Goal: Transaction & Acquisition: Obtain resource

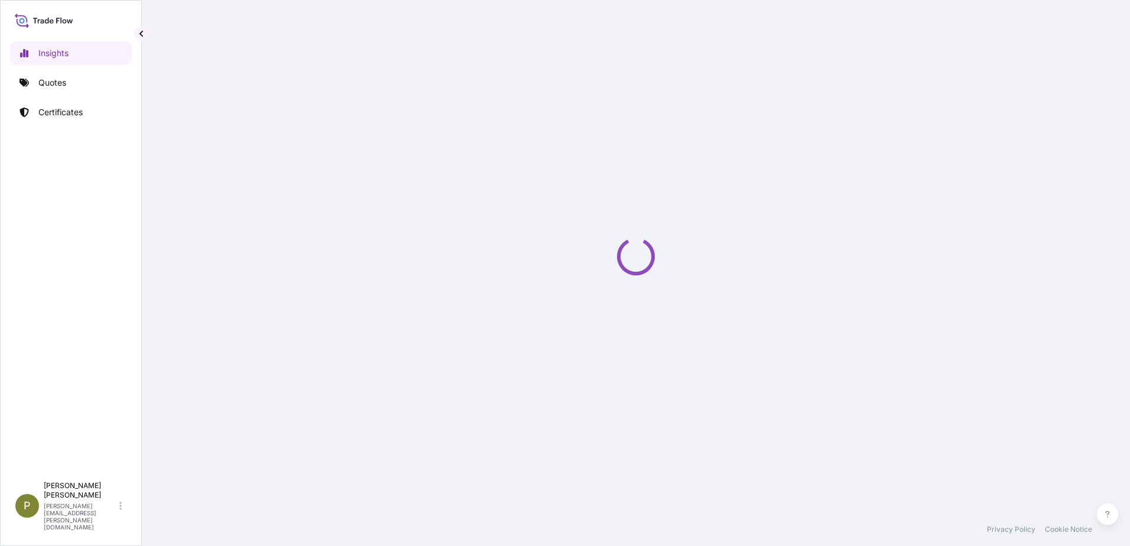
select select "2025"
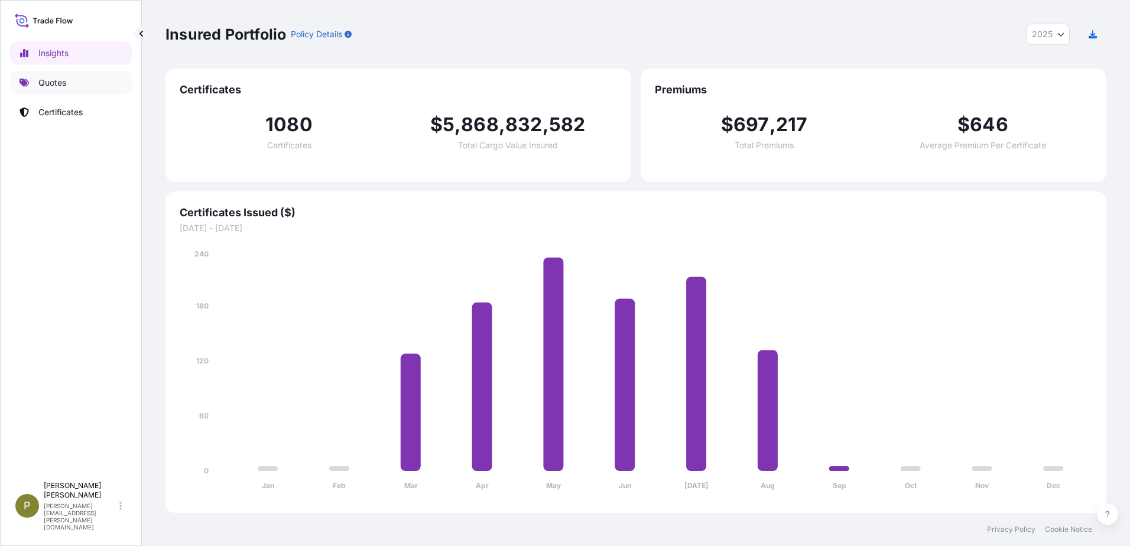
click at [51, 77] on p "Quotes" at bounding box center [52, 83] width 28 height 12
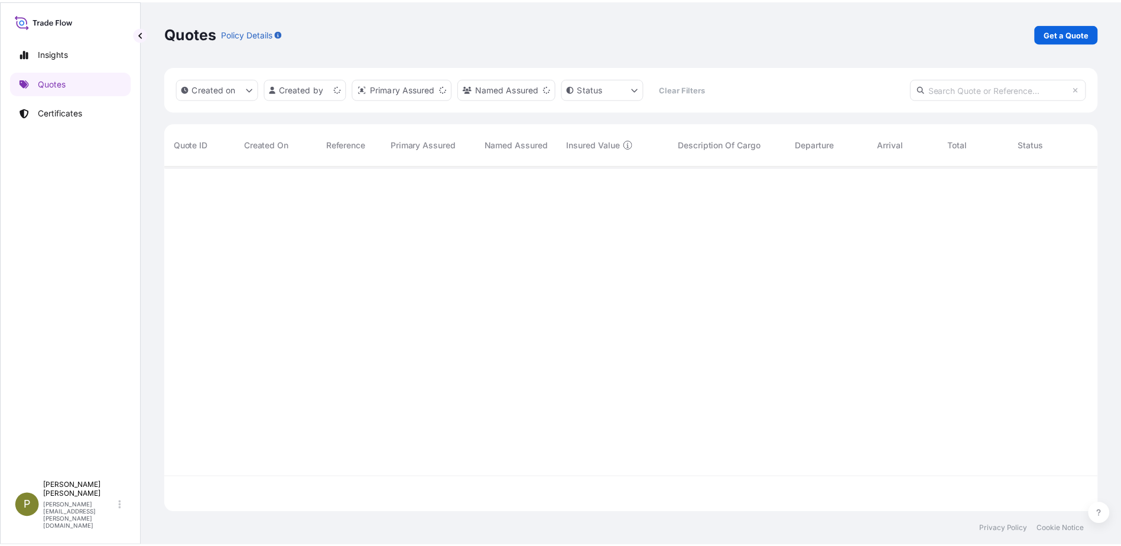
scroll to position [345, 932]
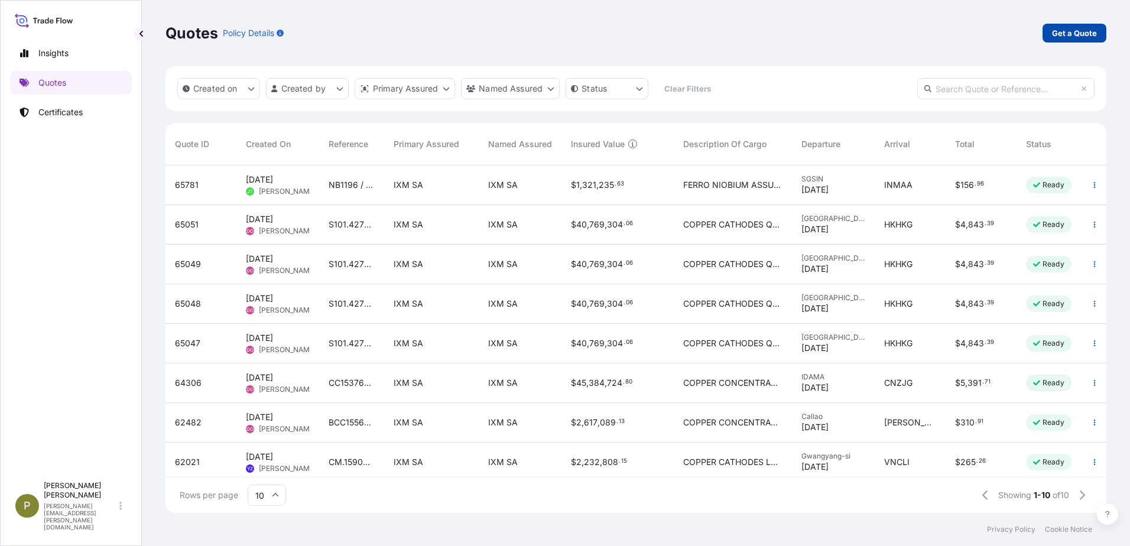
click at [1059, 37] on p "Get a Quote" at bounding box center [1074, 33] width 45 height 12
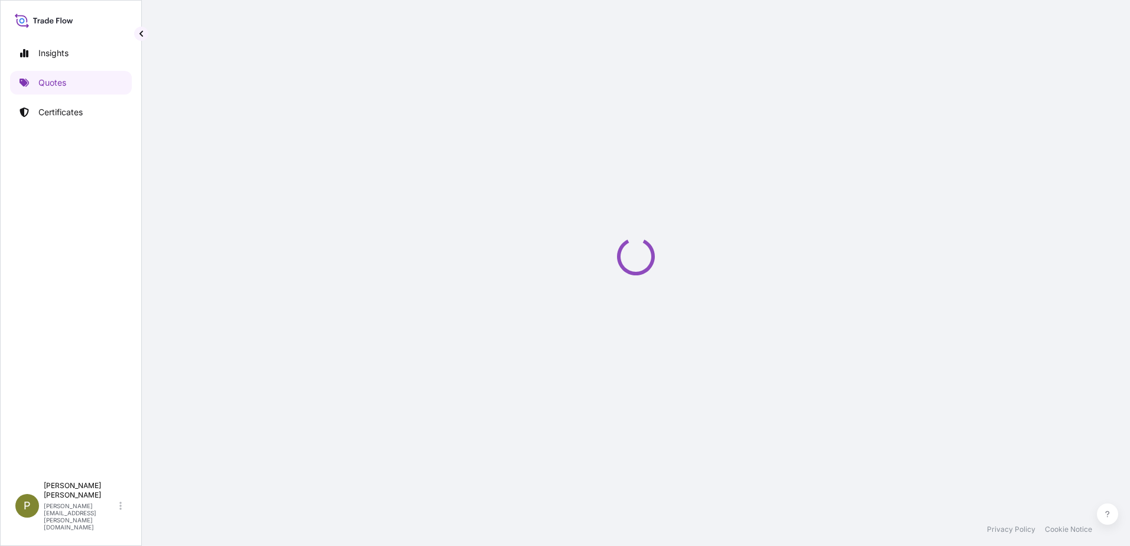
select select "Sea"
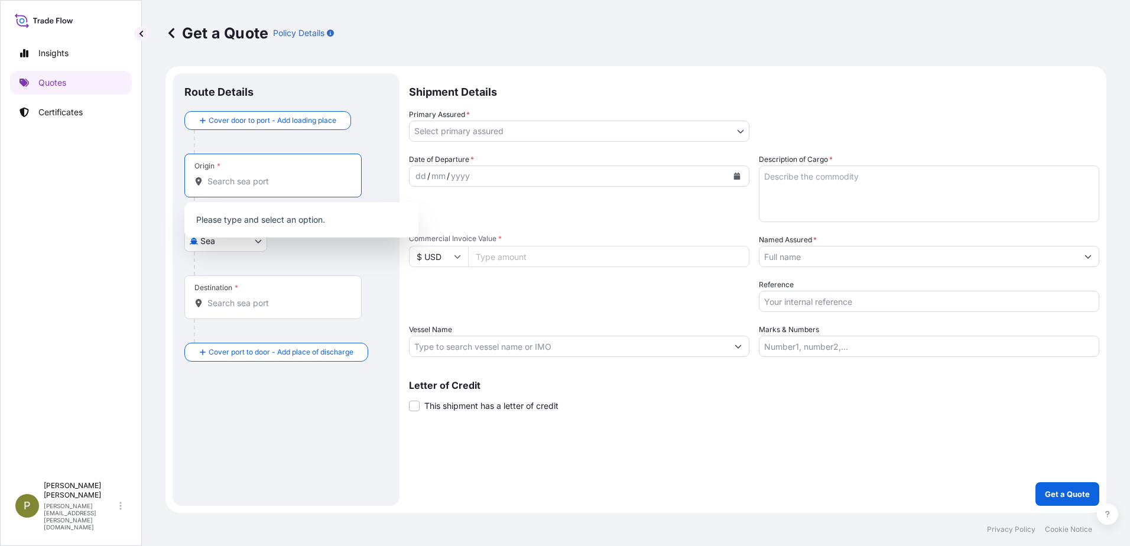
click at [241, 185] on input "Origin *" at bounding box center [276, 182] width 139 height 12
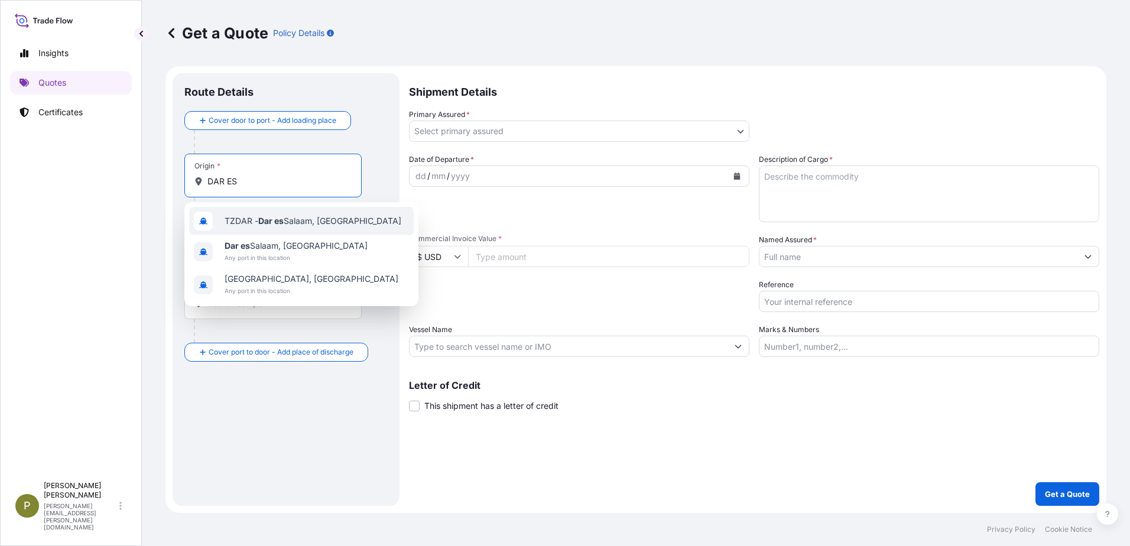
click at [258, 215] on div "TZDAR - [GEOGRAPHIC_DATA], [GEOGRAPHIC_DATA]" at bounding box center [301, 221] width 225 height 28
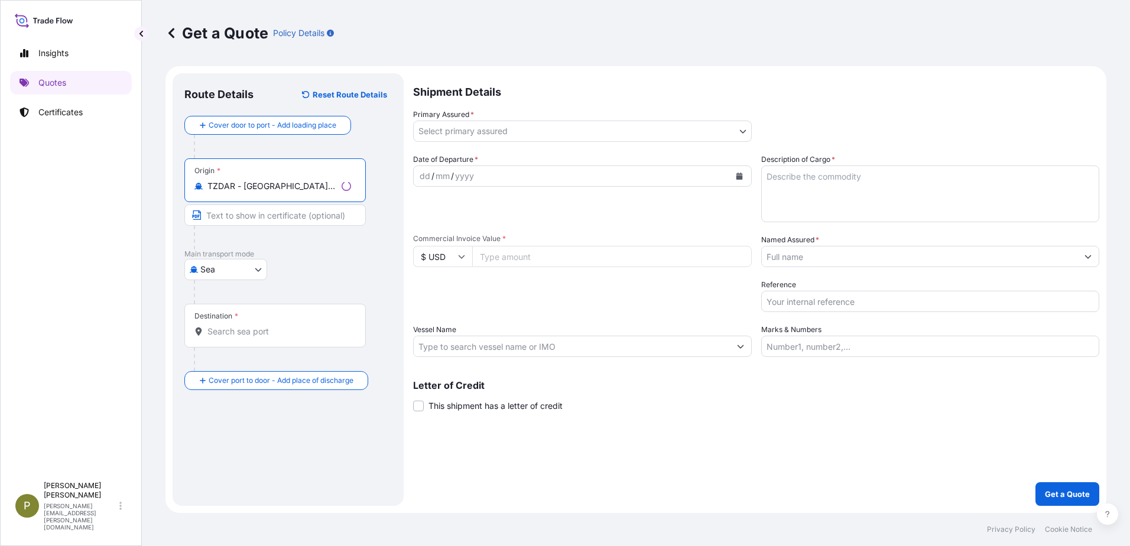
type input "TZDAR - [GEOGRAPHIC_DATA], [GEOGRAPHIC_DATA]"
click at [263, 326] on input "Destination *" at bounding box center [279, 332] width 144 height 12
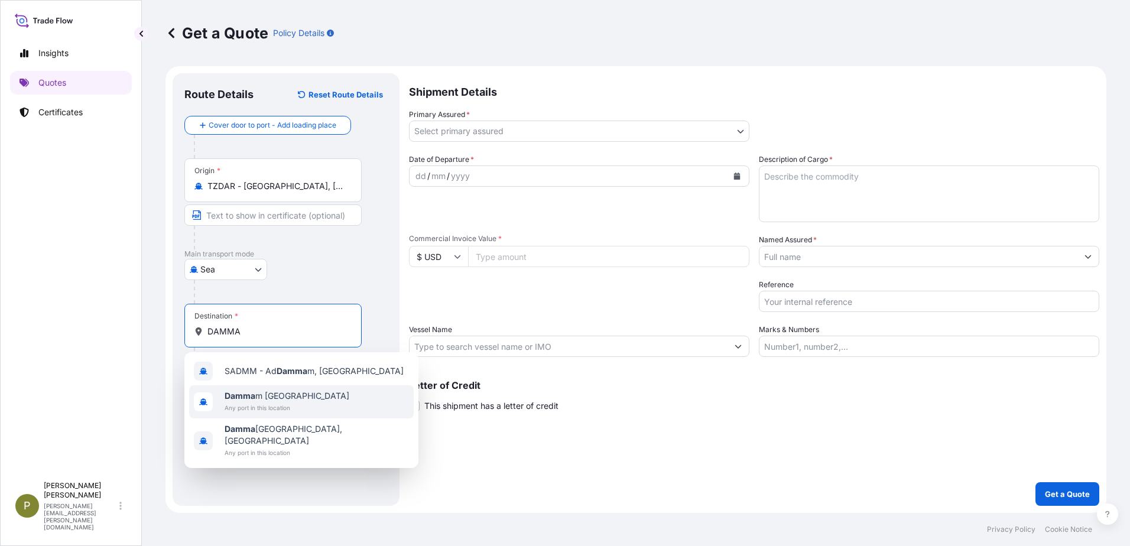
click at [266, 404] on span "Any port in this location" at bounding box center [287, 408] width 125 height 12
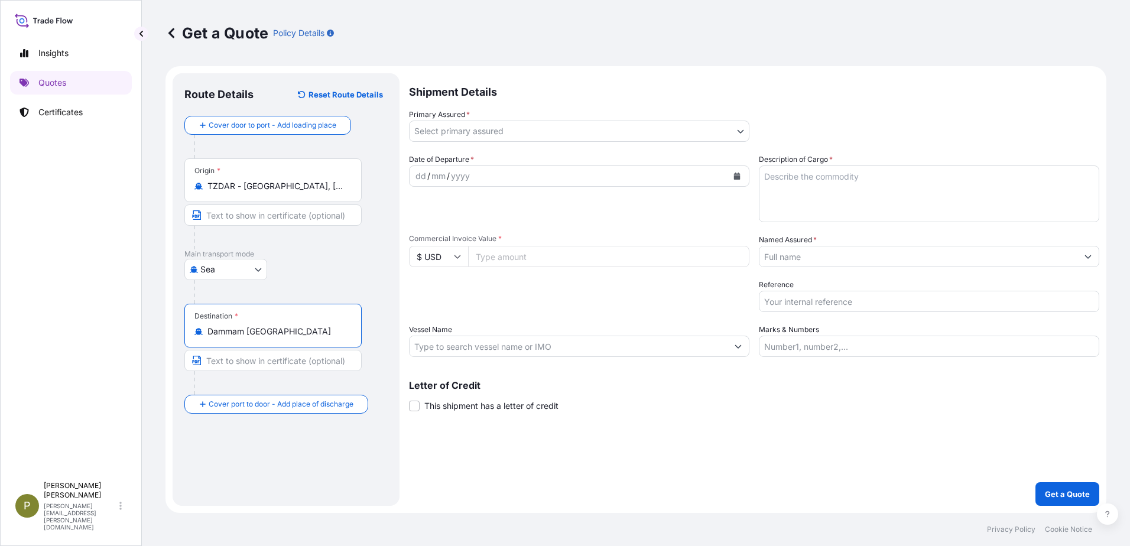
drag, startPoint x: 326, startPoint y: 329, endPoint x: 201, endPoint y: 337, distance: 124.9
click at [201, 337] on div "Dammam [GEOGRAPHIC_DATA]" at bounding box center [272, 332] width 157 height 12
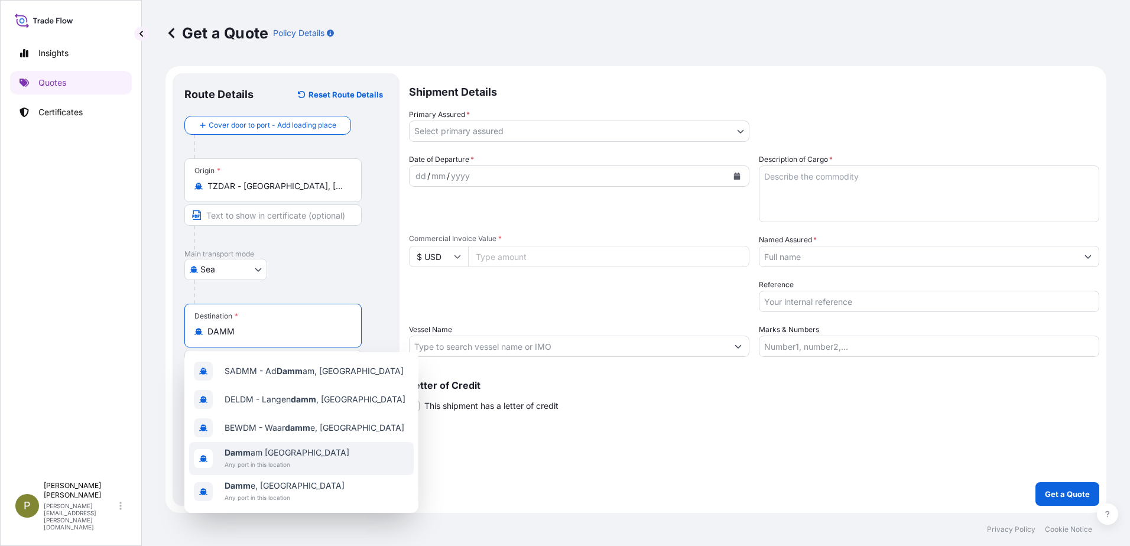
click at [303, 449] on span "Damm am [GEOGRAPHIC_DATA]" at bounding box center [287, 453] width 125 height 12
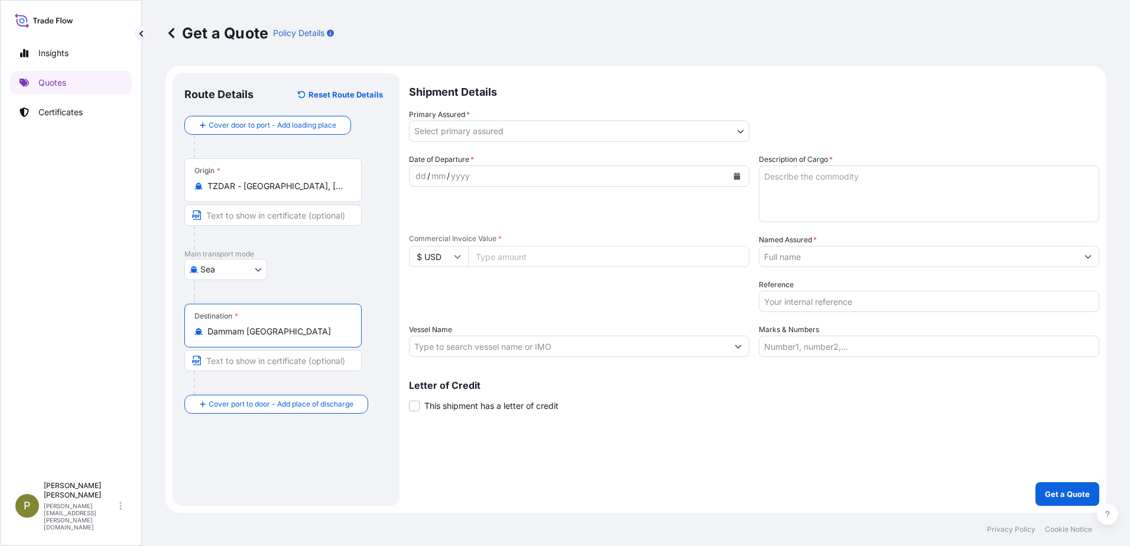
type input "Dammam [GEOGRAPHIC_DATA]"
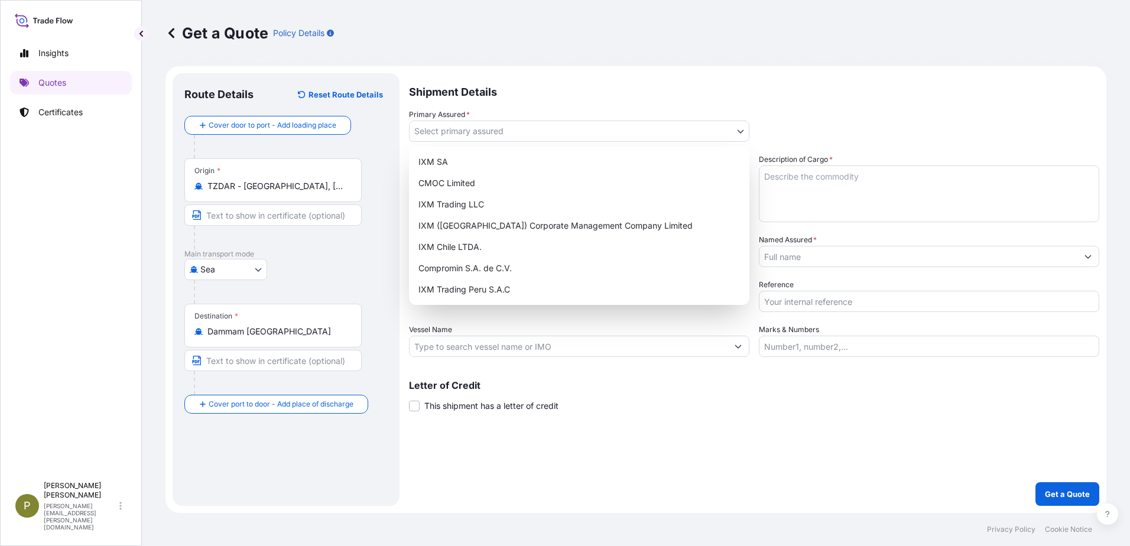
click at [485, 132] on body "5 options available. Insights Quotes Certificates P [PERSON_NAME] [PERSON_NAME]…" at bounding box center [565, 273] width 1130 height 546
click at [473, 157] on div "IXM SA" at bounding box center [579, 161] width 331 height 21
select select "31846"
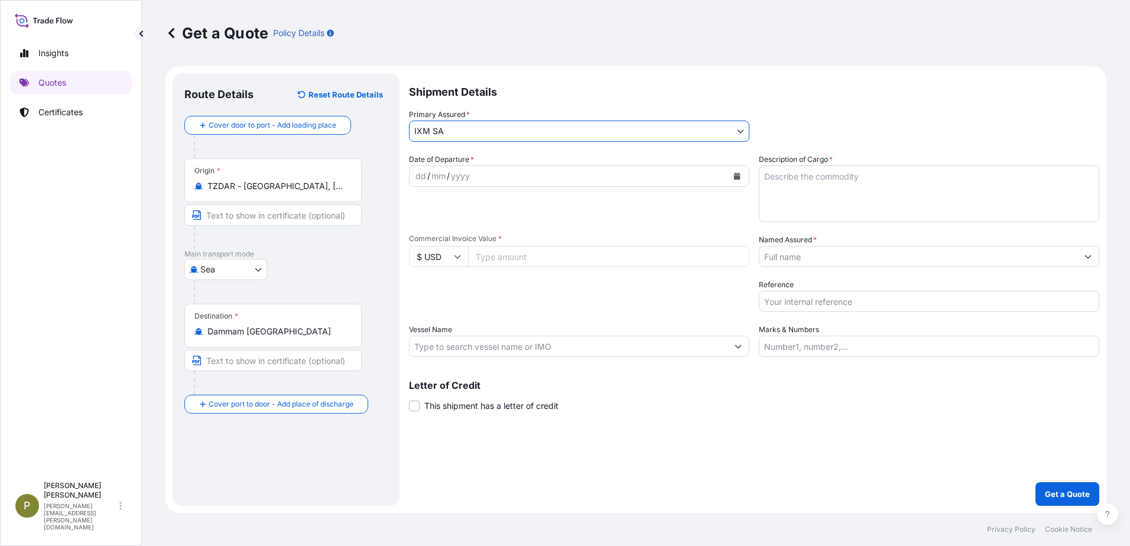
click at [473, 175] on div "dd / mm / yyyy" at bounding box center [569, 175] width 318 height 21
click at [730, 169] on button "Calendar" at bounding box center [736, 176] width 19 height 19
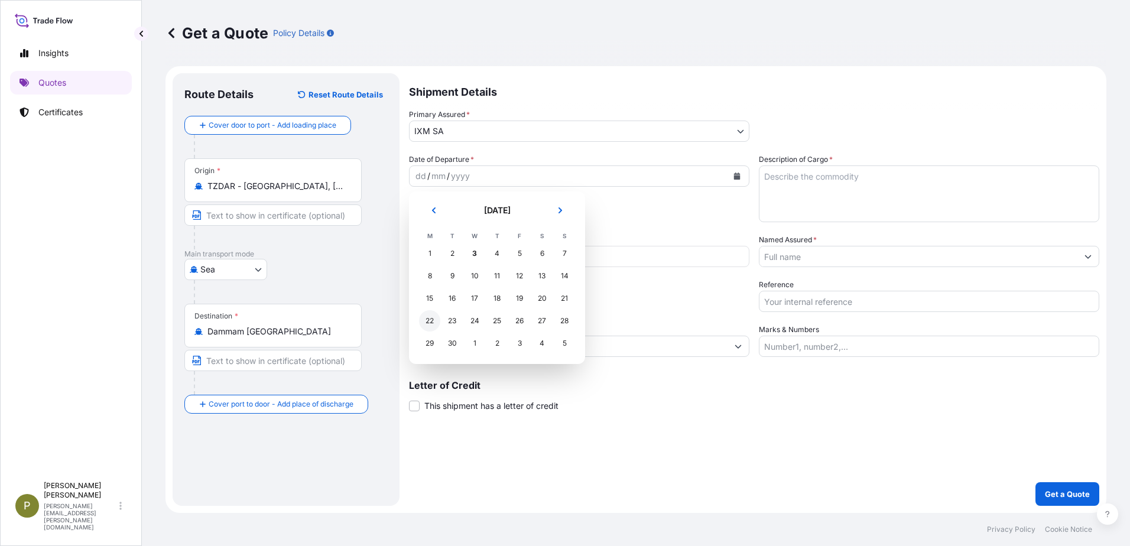
click at [428, 323] on div "22" at bounding box center [429, 320] width 21 height 21
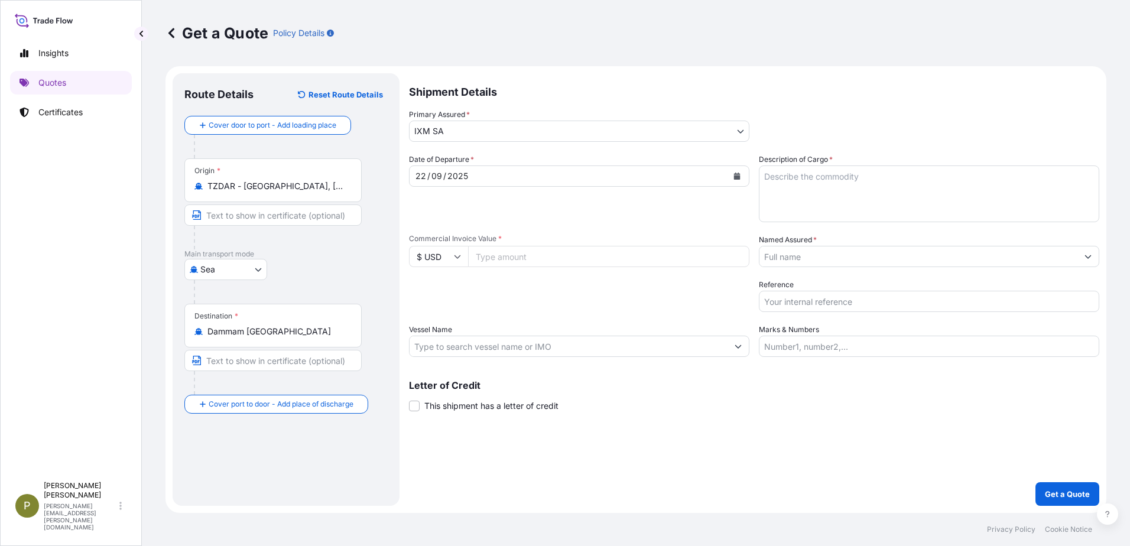
click at [1002, 217] on textarea "Description of Cargo *" at bounding box center [929, 193] width 340 height 57
click at [584, 261] on input "Commercial Invoice Value *" at bounding box center [608, 256] width 281 height 21
type input "4940763.58"
click at [505, 346] on input "Vessel Name" at bounding box center [569, 346] width 318 height 21
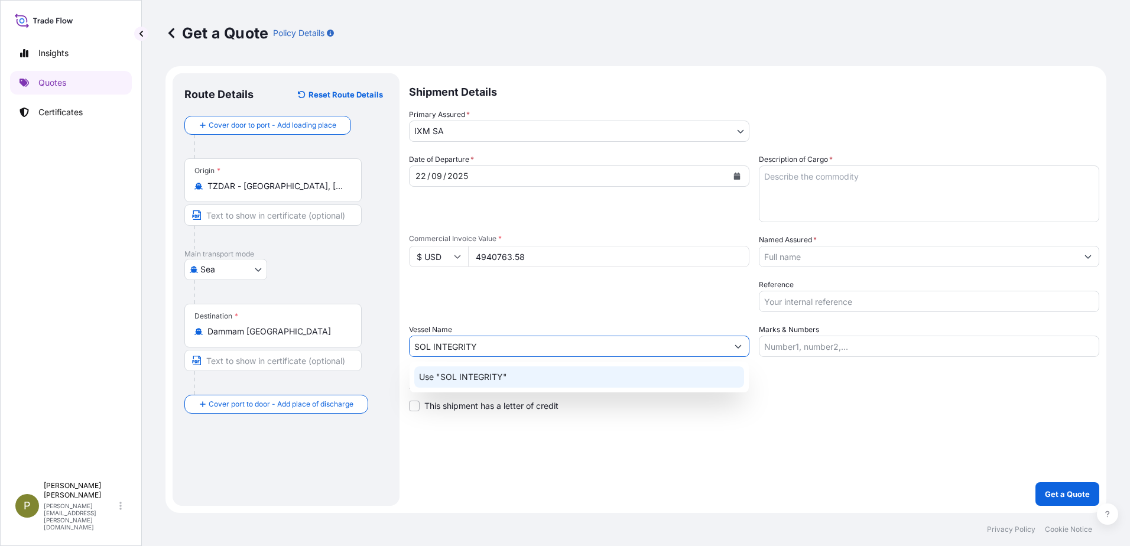
click at [518, 376] on div "Use "SOL INTEGRITY"" at bounding box center [579, 376] width 330 height 21
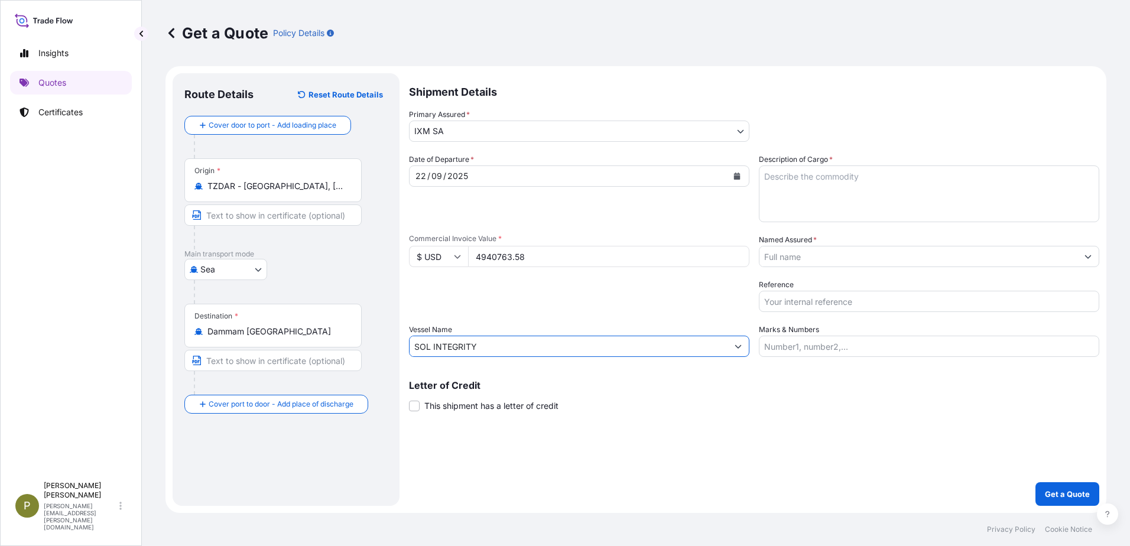
type input "SOL INTEGRITY"
click at [841, 177] on textarea "Description of Cargo *" at bounding box center [929, 193] width 340 height 57
type textarea "509.838MT OF COPPER CATHODES"
click at [797, 253] on input "Named Assured *" at bounding box center [918, 256] width 318 height 21
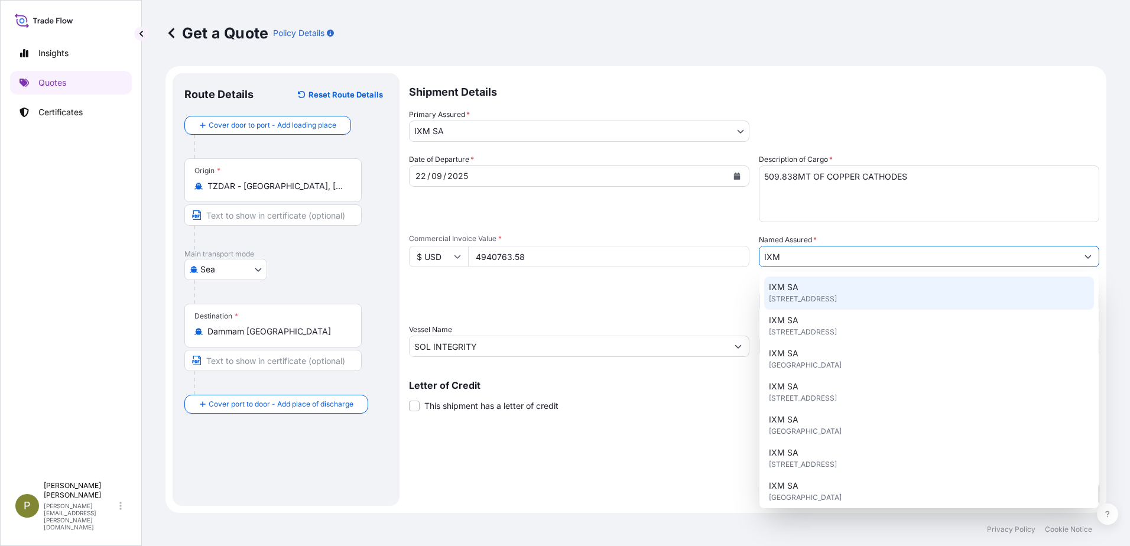
click at [802, 282] on div "IXM SA [STREET_ADDRESS]" at bounding box center [929, 293] width 330 height 33
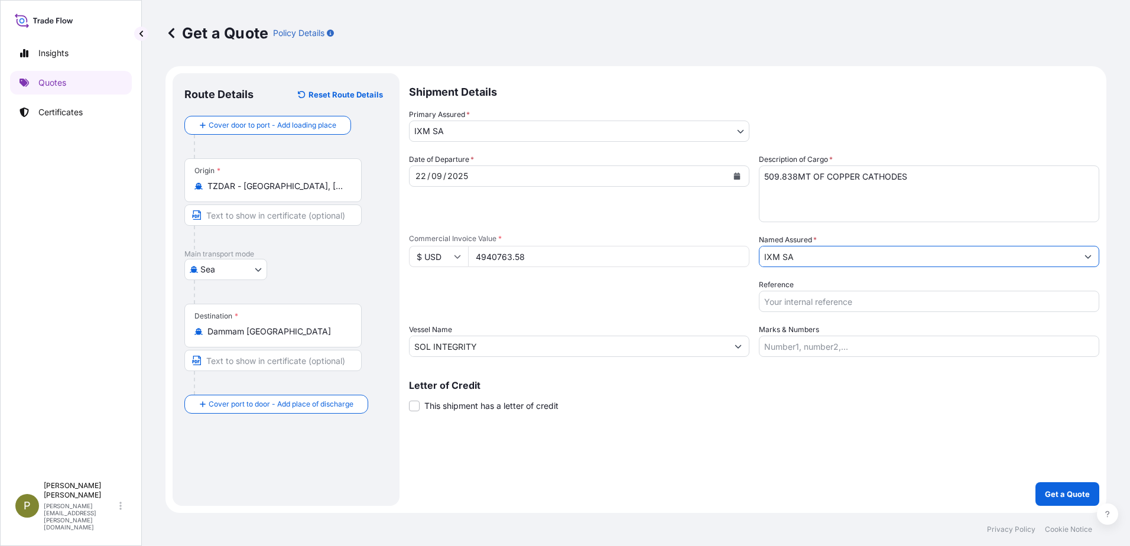
type input "IXM SA"
click at [814, 301] on input "Reference" at bounding box center [929, 301] width 340 height 21
paste input "SOL INTEGRITY DARDMM25031454"
type input "SOL INTEGRITY DARDMM25031454"
click at [837, 343] on input "Marks & Numbers" at bounding box center [929, 346] width 340 height 21
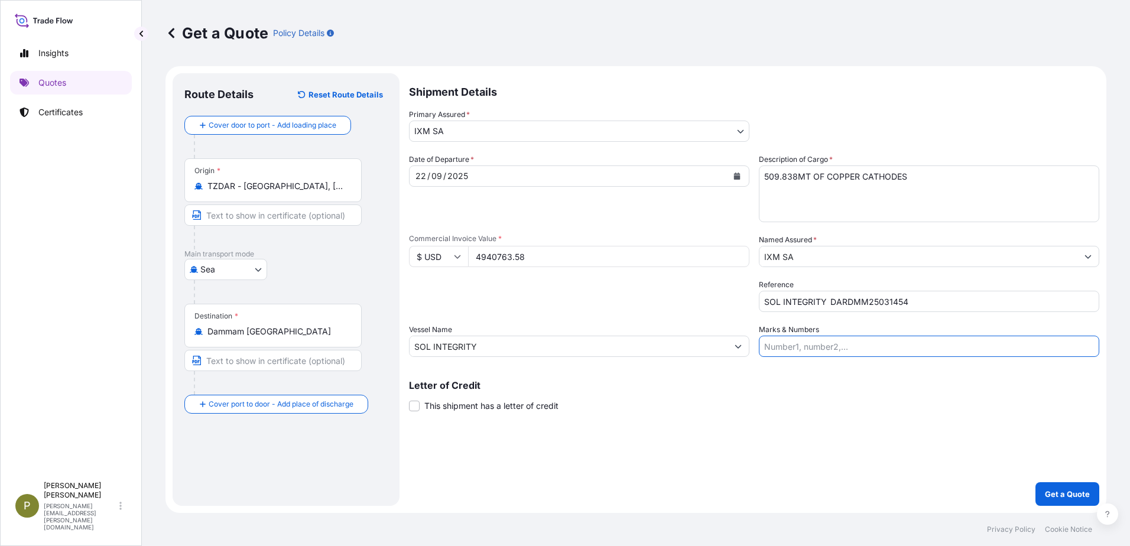
click at [695, 410] on div "Letter of Credit This shipment has a letter of credit Letter of credit * Letter…" at bounding box center [754, 396] width 690 height 31
click at [1066, 500] on button "Get a Quote" at bounding box center [1067, 494] width 64 height 24
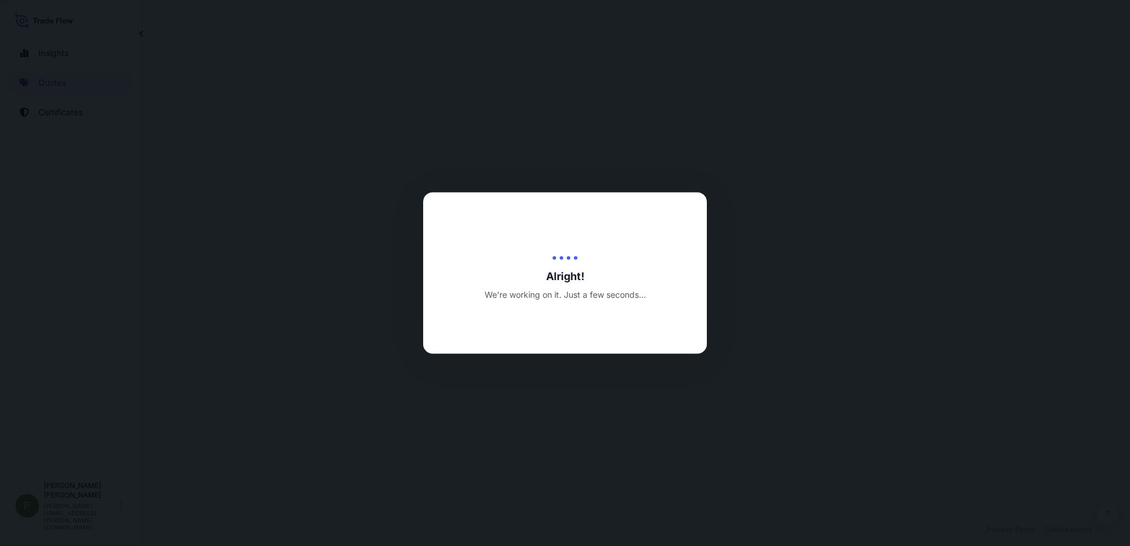
select select "Sea"
select select "31846"
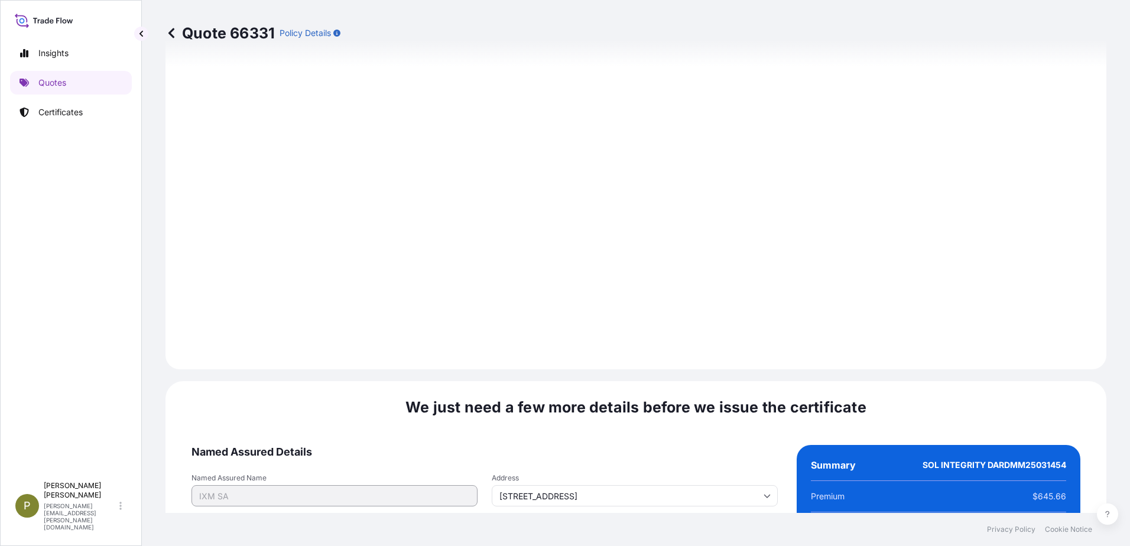
scroll to position [1233, 0]
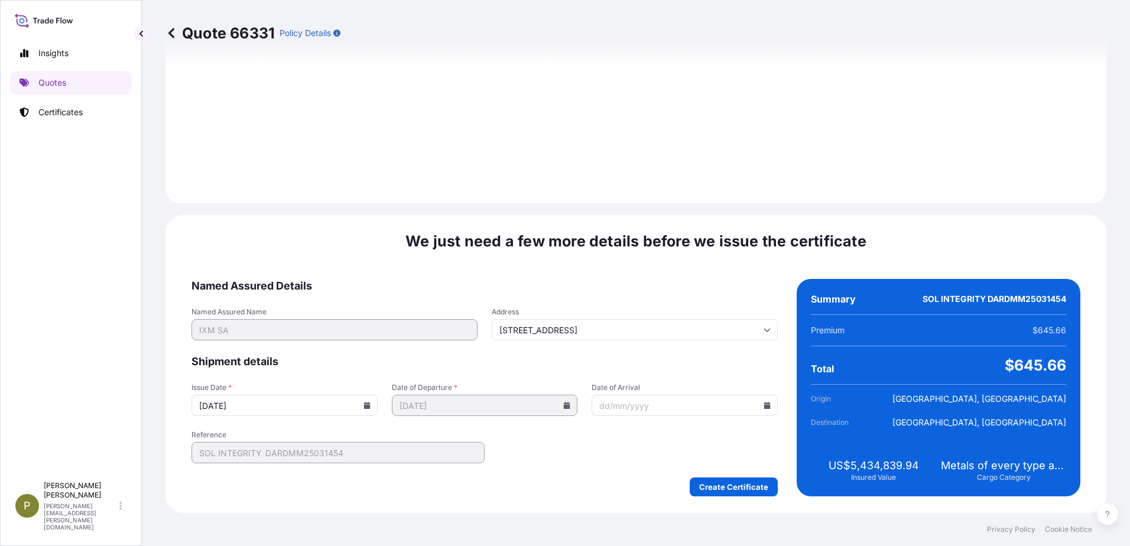
click at [363, 405] on icon at bounding box center [366, 405] width 7 height 7
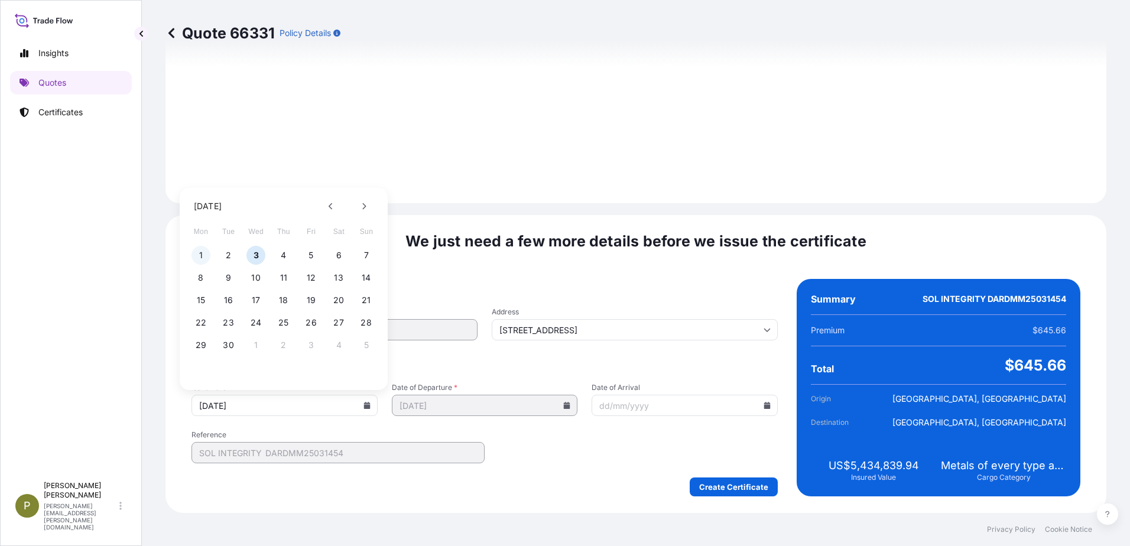
click at [205, 259] on button "1" at bounding box center [200, 255] width 19 height 19
type input "[DATE]"
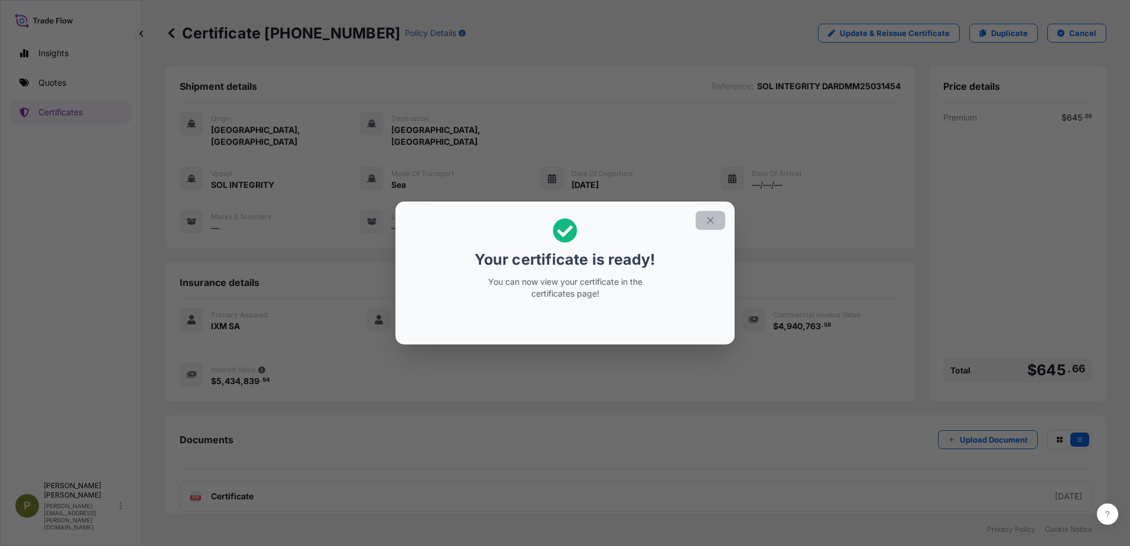
click at [719, 225] on button "button" at bounding box center [711, 220] width 30 height 19
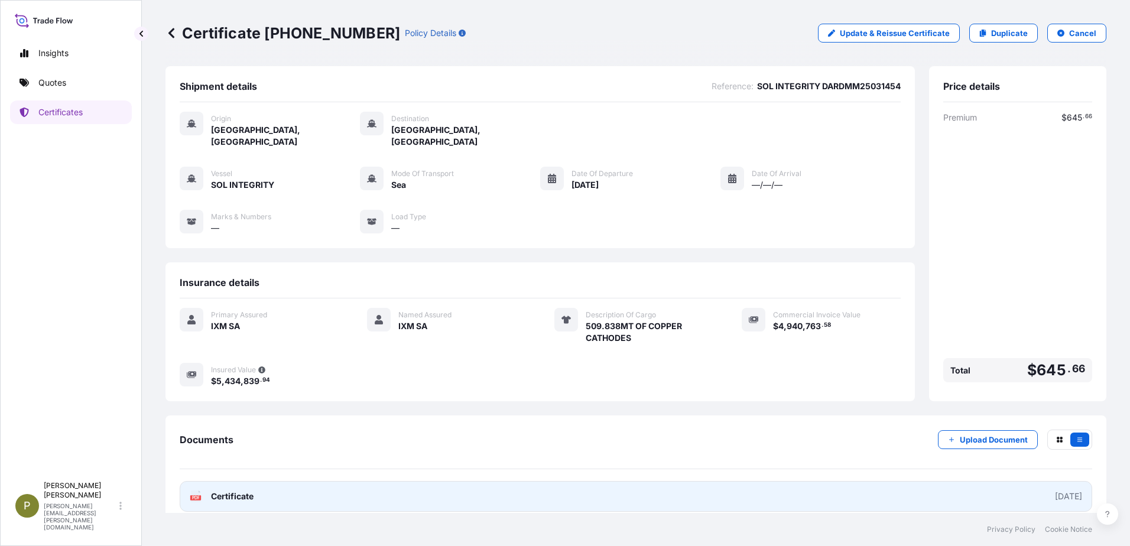
click at [215, 490] on span "Certificate" at bounding box center [232, 496] width 43 height 12
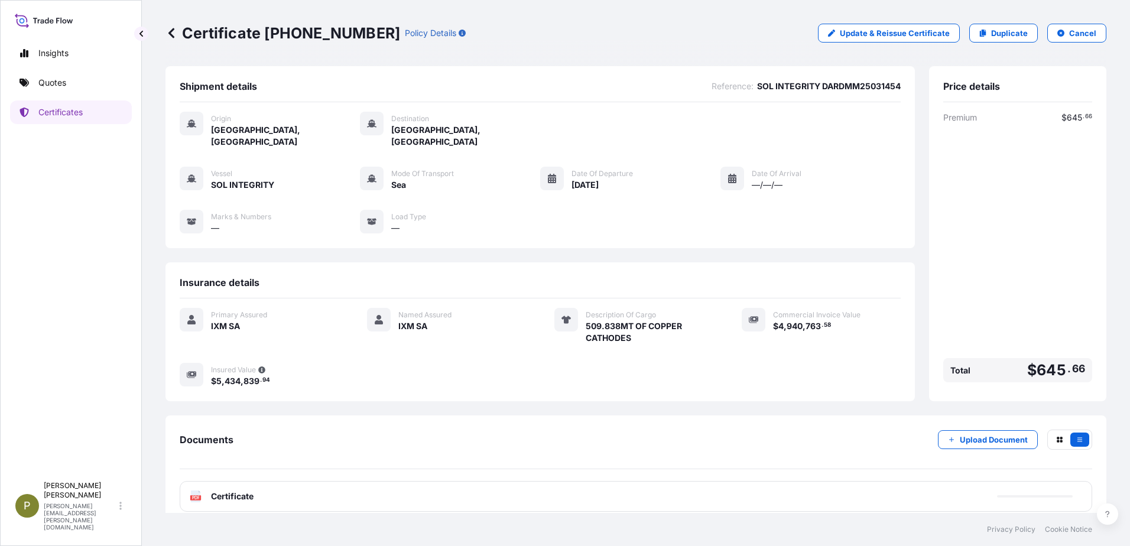
click at [997, 39] on link "Duplicate" at bounding box center [1003, 33] width 69 height 19
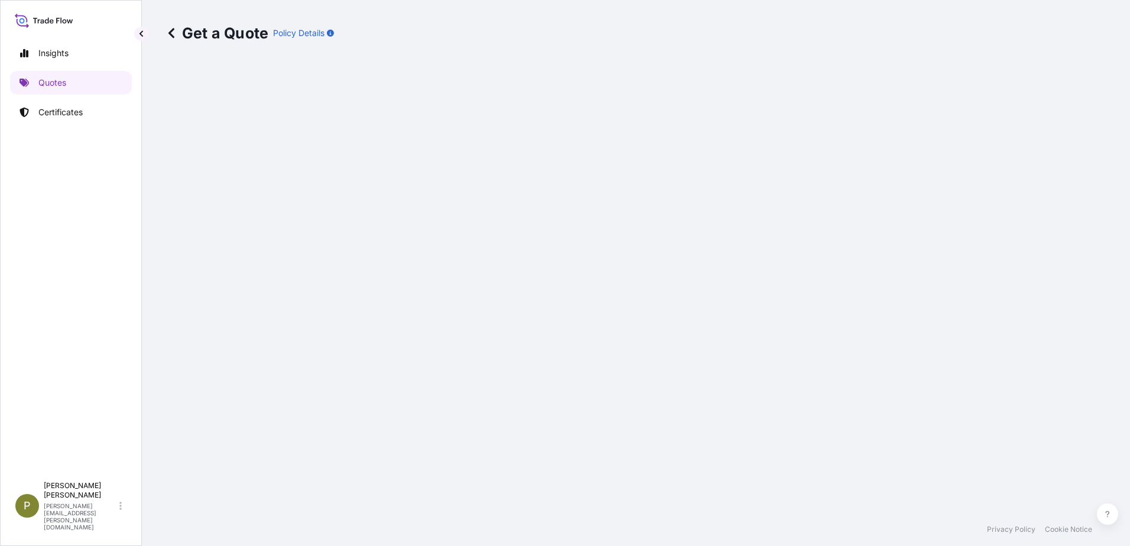
select select "Sea"
select select "31846"
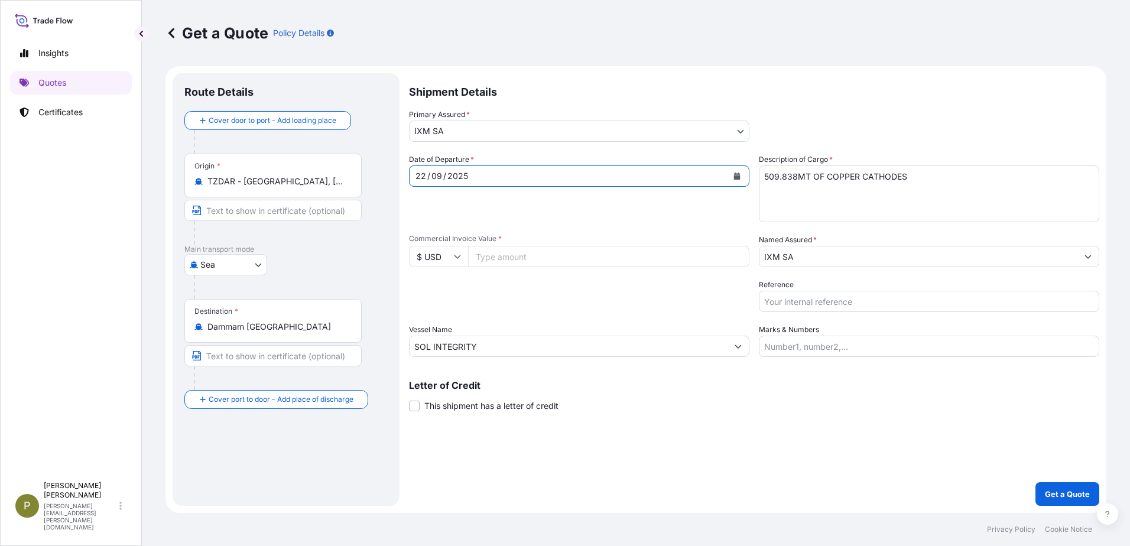
click at [737, 173] on icon "Calendar" at bounding box center [736, 176] width 7 height 7
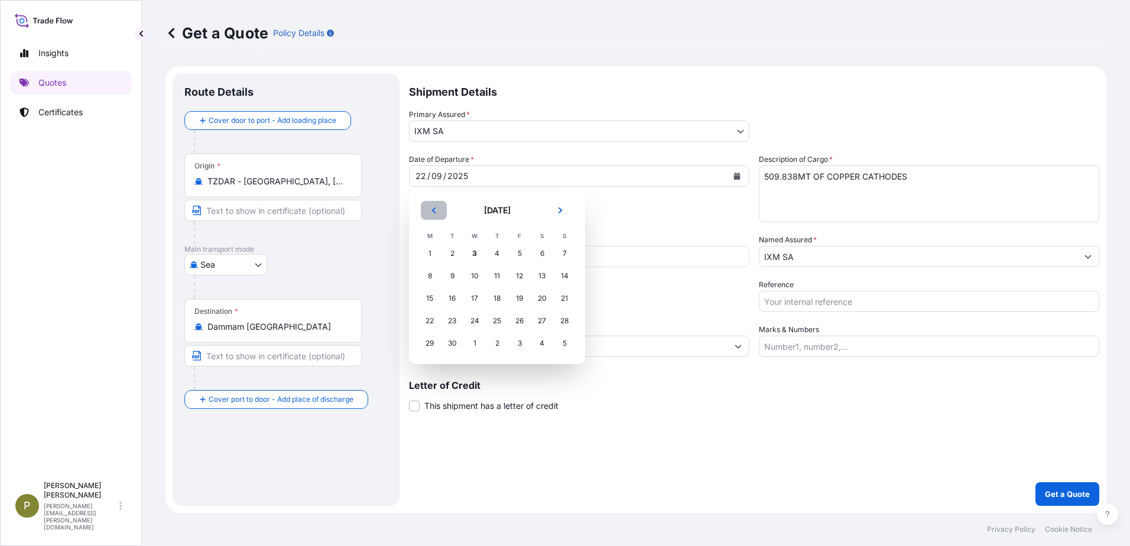
click at [435, 213] on icon "Previous" at bounding box center [434, 210] width 4 height 6
click at [475, 345] on div "27" at bounding box center [474, 343] width 21 height 21
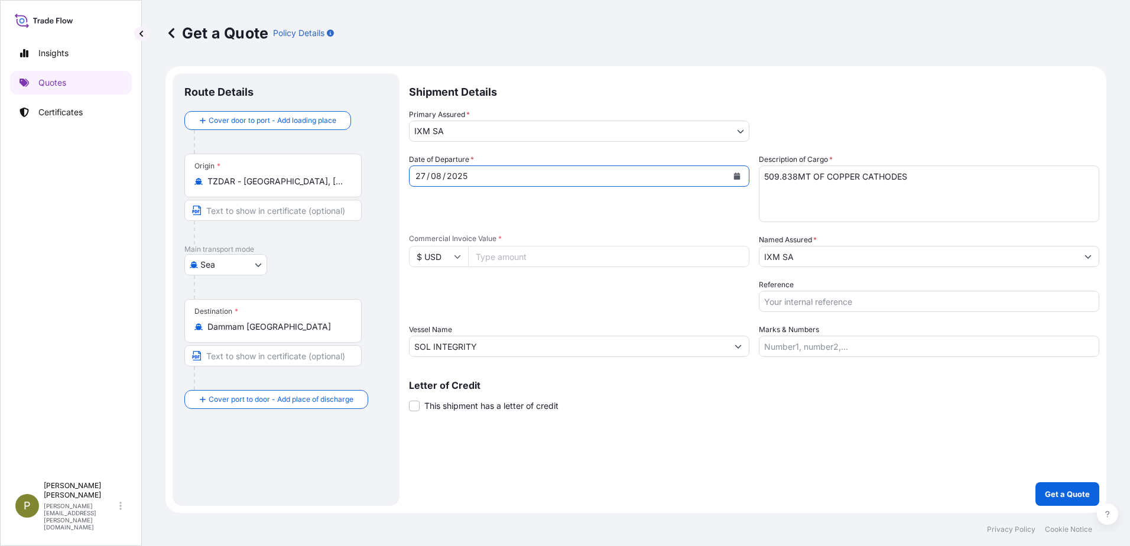
click at [544, 261] on input "Commercial Invoice Value *" at bounding box center [608, 256] width 281 height 21
type input "5156391.18"
click at [799, 174] on textarea "509.838MT OF COPPER CATHODES" at bounding box center [929, 193] width 340 height 57
type textarea "511.496MT OF COPPER CATHODES"
drag, startPoint x: 512, startPoint y: 347, endPoint x: 333, endPoint y: 331, distance: 179.8
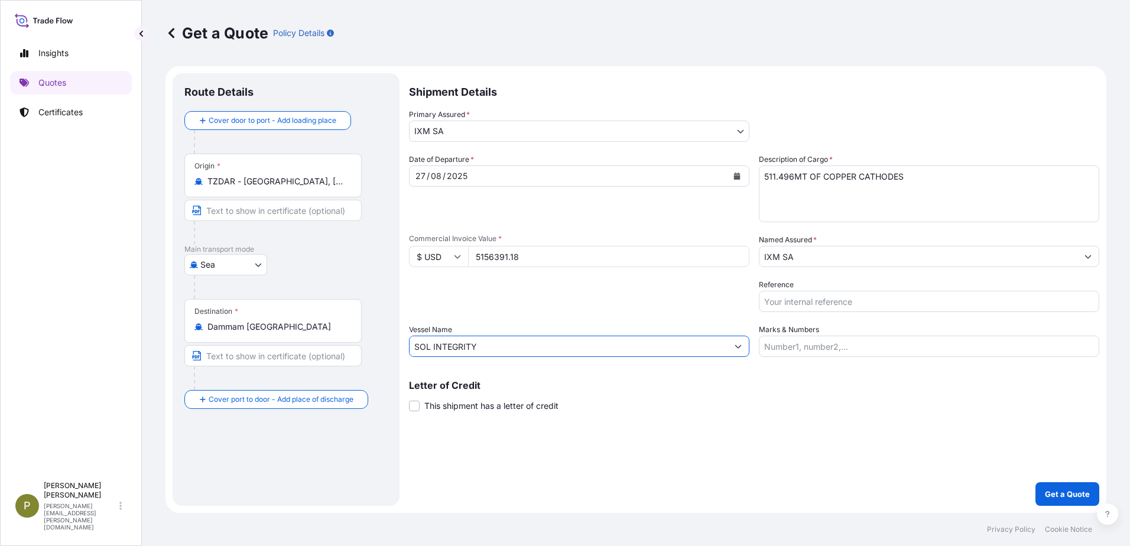
click at [333, 331] on form "Route Details Cover door to port - Add loading place Place of loading Road / [G…" at bounding box center [635, 289] width 941 height 447
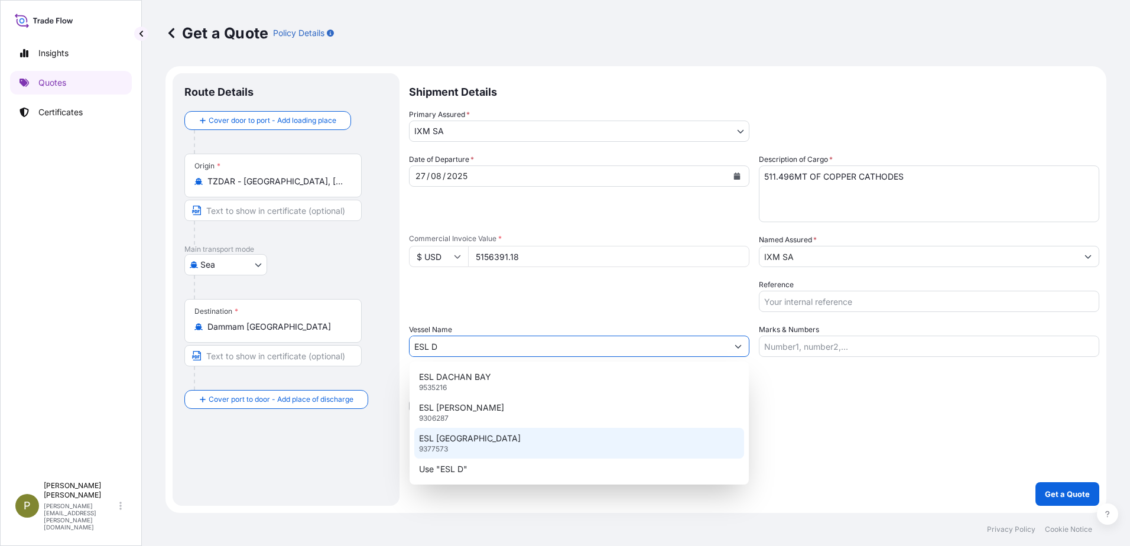
click at [451, 444] on p "ESL [GEOGRAPHIC_DATA]" at bounding box center [470, 439] width 102 height 12
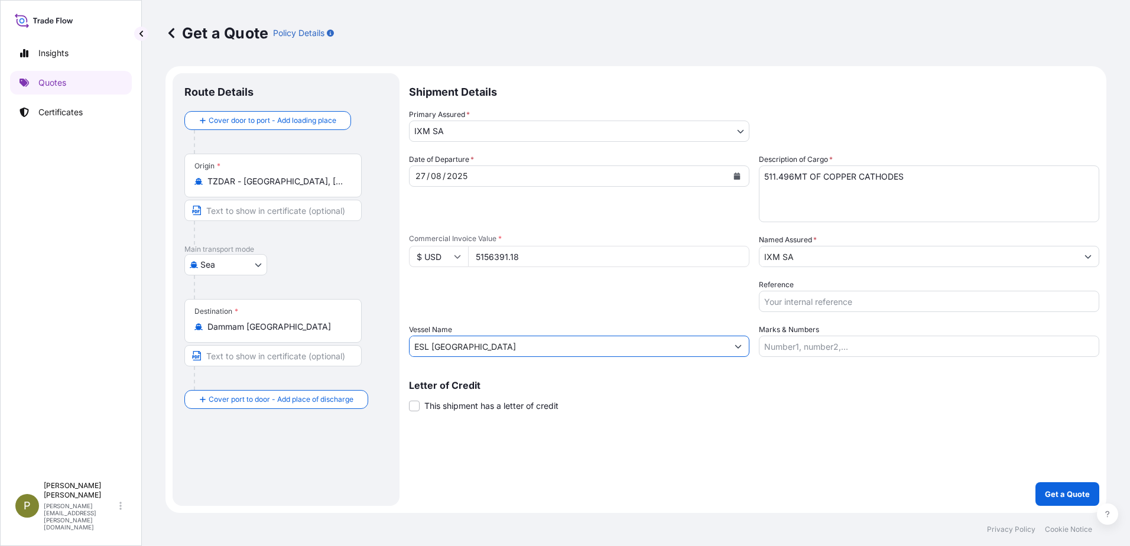
type input "ESL [GEOGRAPHIC_DATA]"
click at [857, 303] on input "Reference" at bounding box center [929, 301] width 340 height 21
paste input "SOL INTEGRITY DARDMM25031454"
drag, startPoint x: 929, startPoint y: 297, endPoint x: 683, endPoint y: 303, distance: 245.9
click at [685, 303] on div "Date of Departure * [DATE] Cargo Category * Metals of every type and descriptio…" at bounding box center [754, 255] width 690 height 203
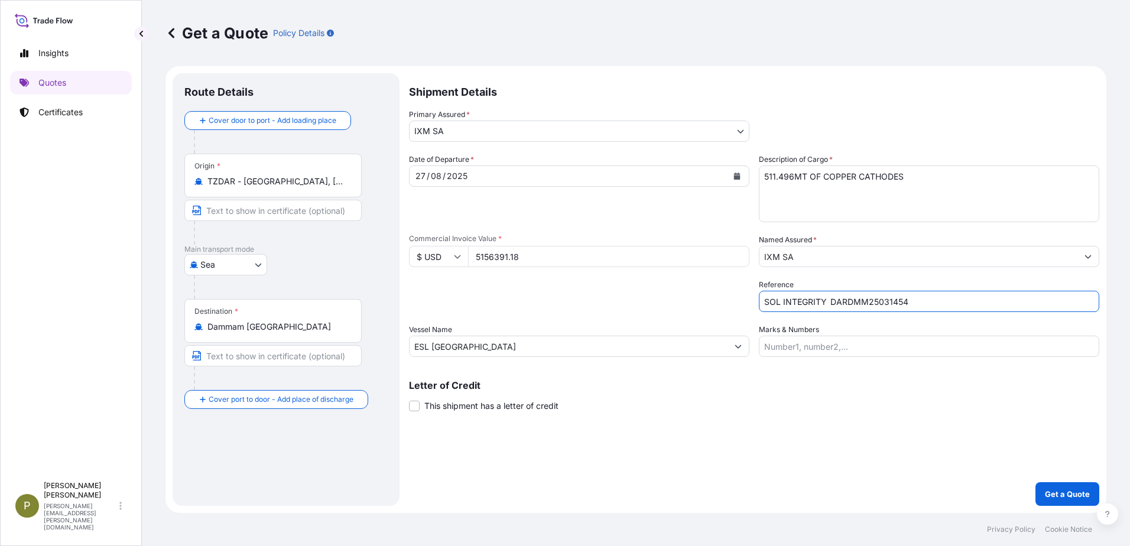
paste input "ESL DUBAI 10541266"
type input "ESL DUBAI 10541266"
click at [1064, 490] on p "Get a Quote" at bounding box center [1067, 494] width 45 height 12
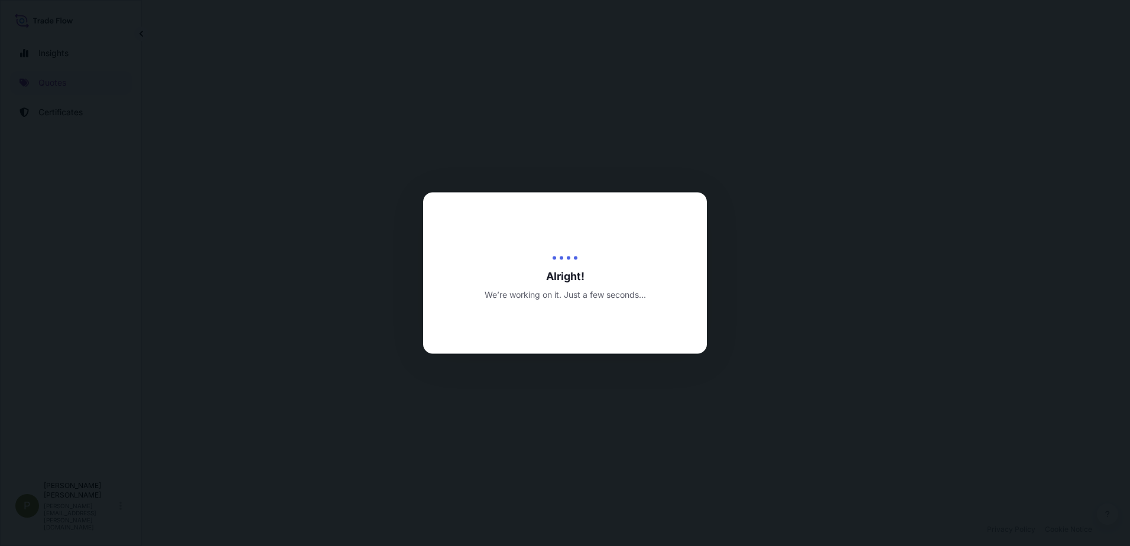
select select "Sea"
select select "31846"
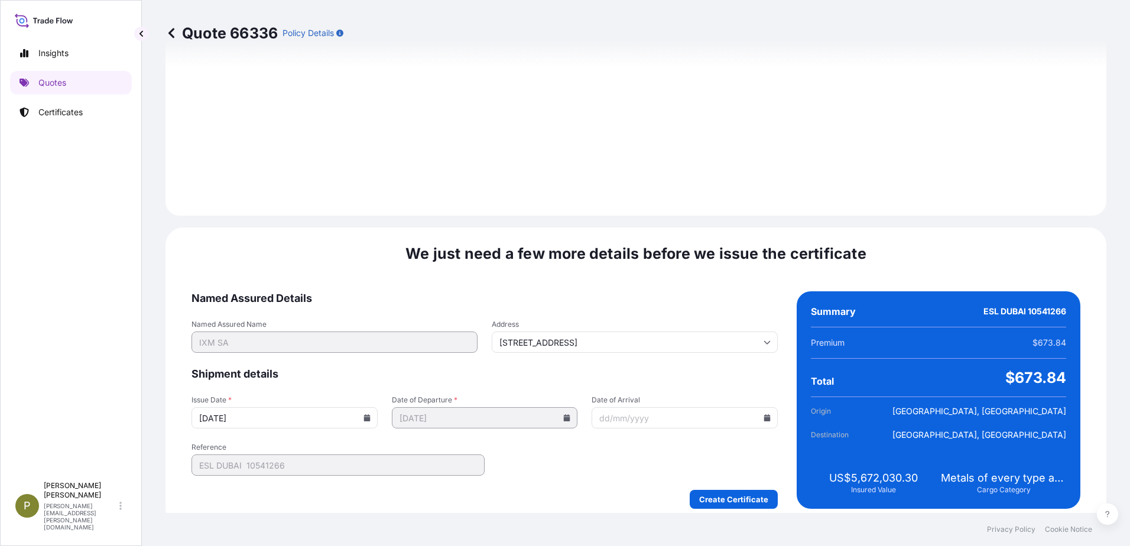
scroll to position [1233, 0]
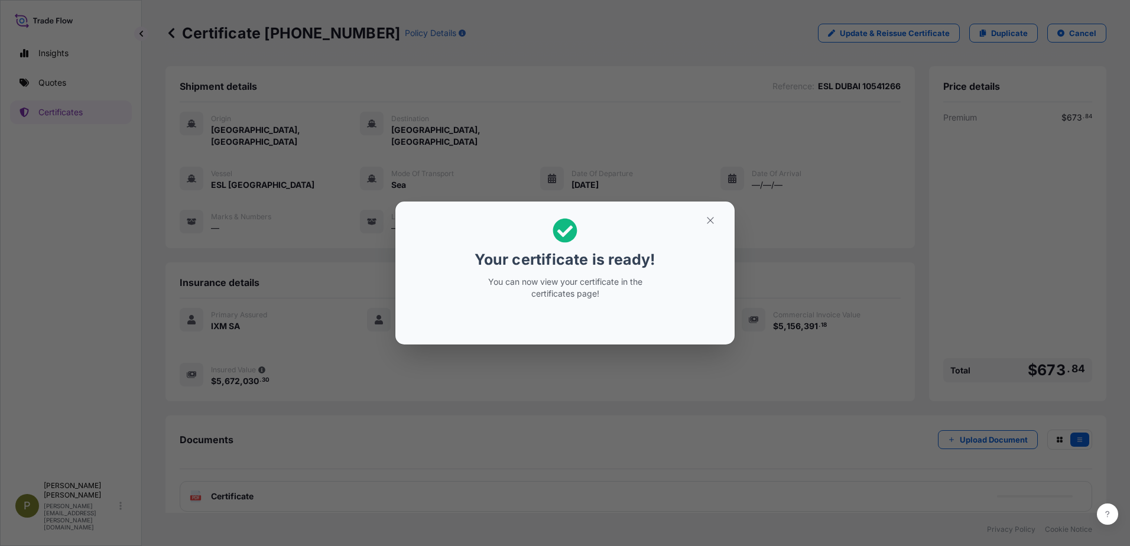
click at [634, 285] on p "You can now view your certificate in the certificates page!" at bounding box center [565, 288] width 182 height 24
click at [705, 222] on icon "button" at bounding box center [710, 220] width 11 height 11
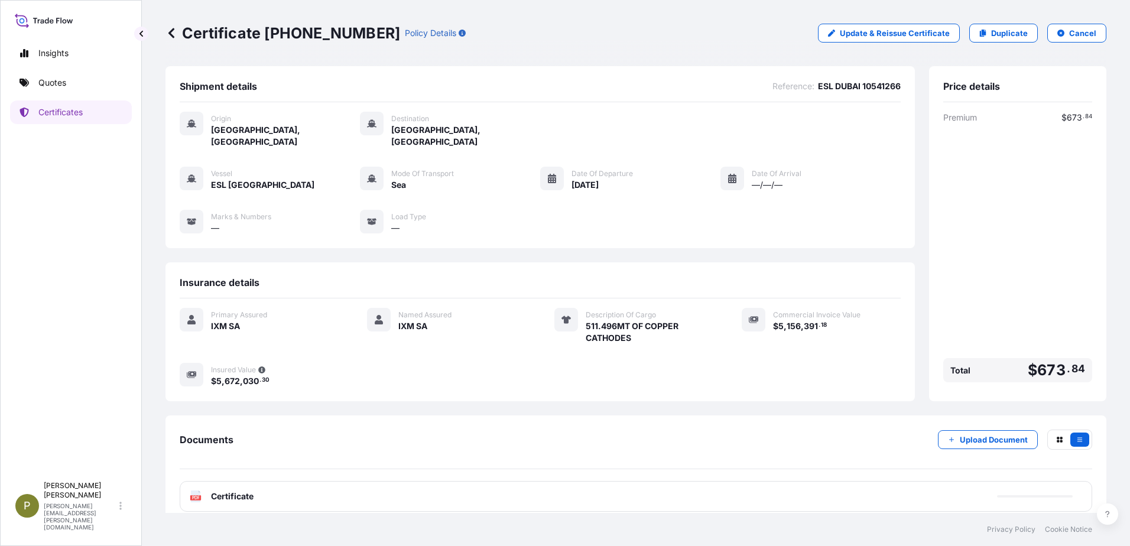
scroll to position [1, 0]
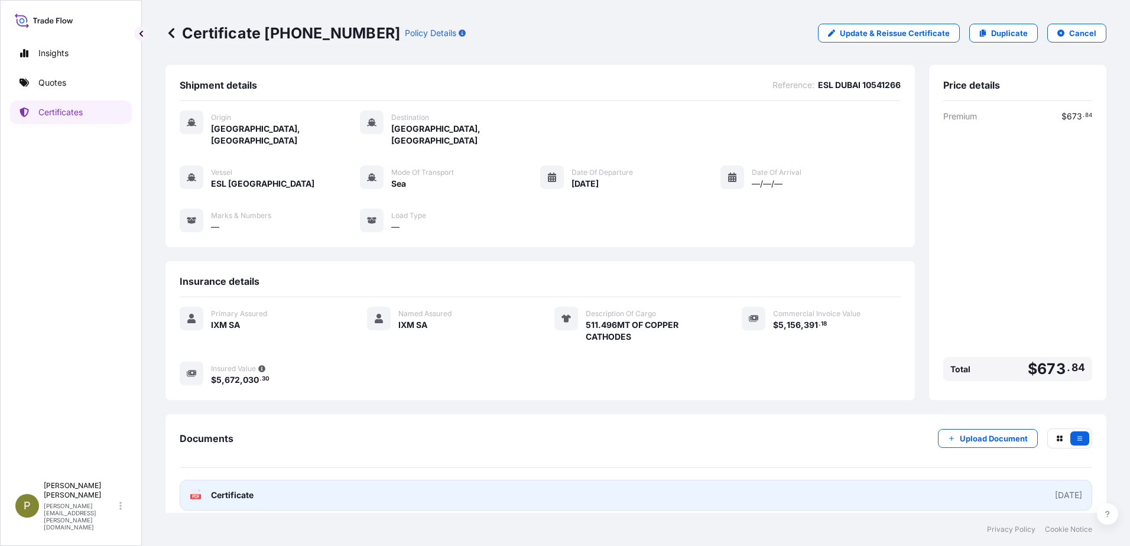
click at [434, 482] on link "PDF Certificate [DATE]" at bounding box center [636, 495] width 912 height 31
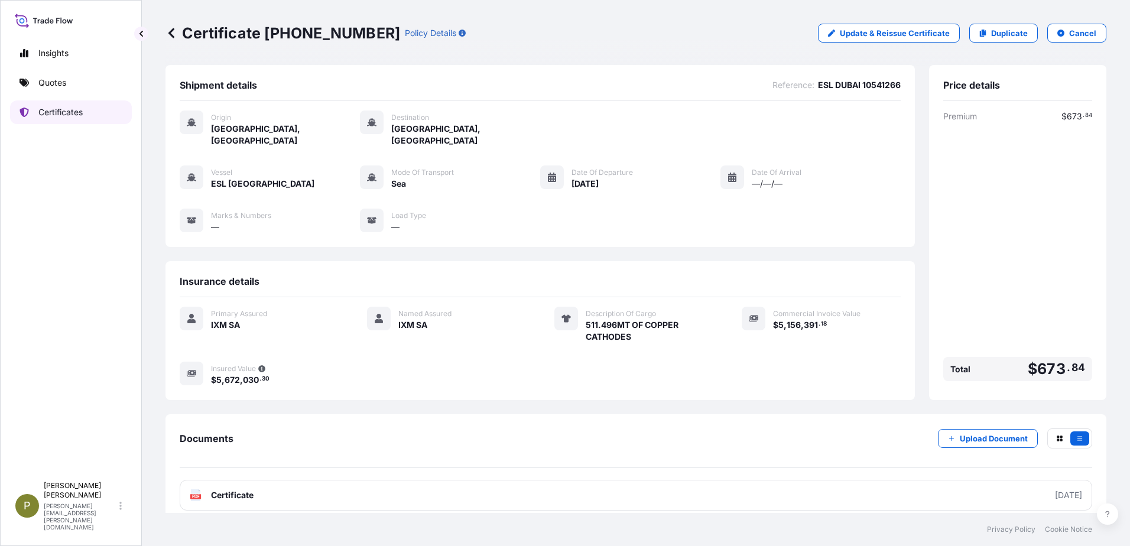
click at [60, 121] on link "Certificates" at bounding box center [71, 112] width 122 height 24
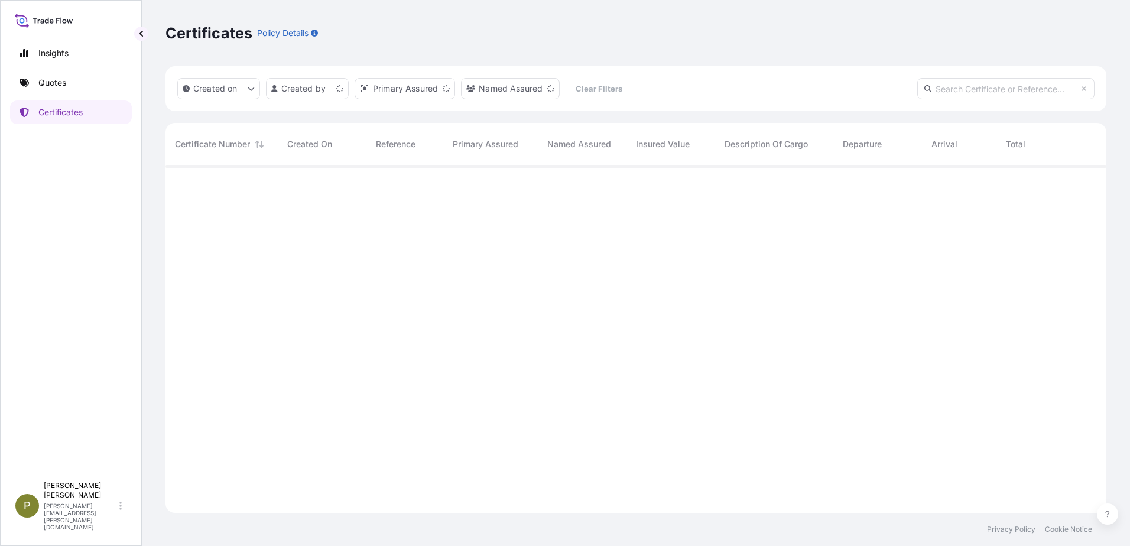
scroll to position [345, 932]
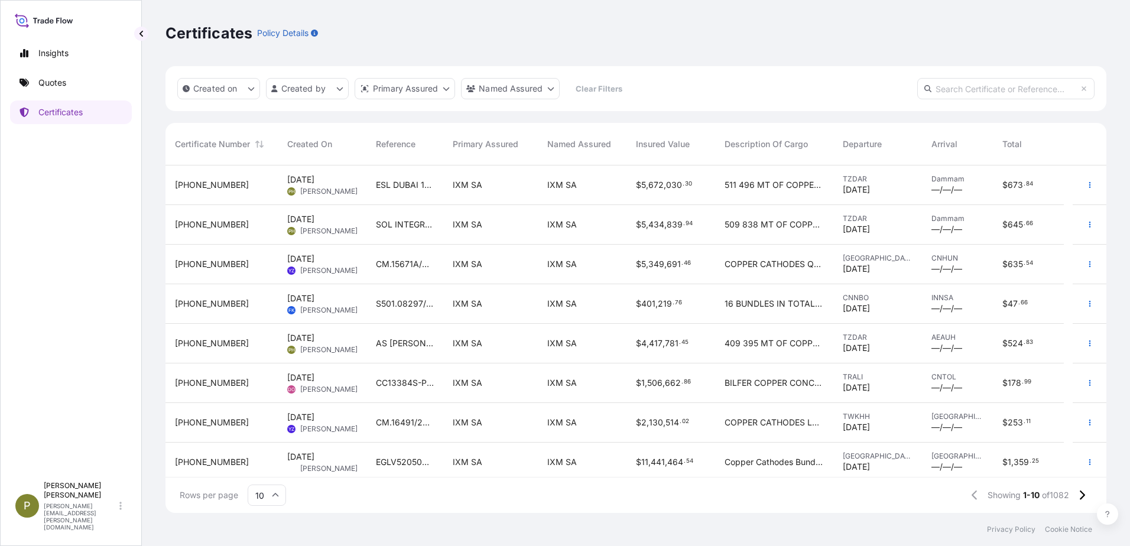
click at [354, 226] on span "[PERSON_NAME]" at bounding box center [328, 230] width 57 height 9
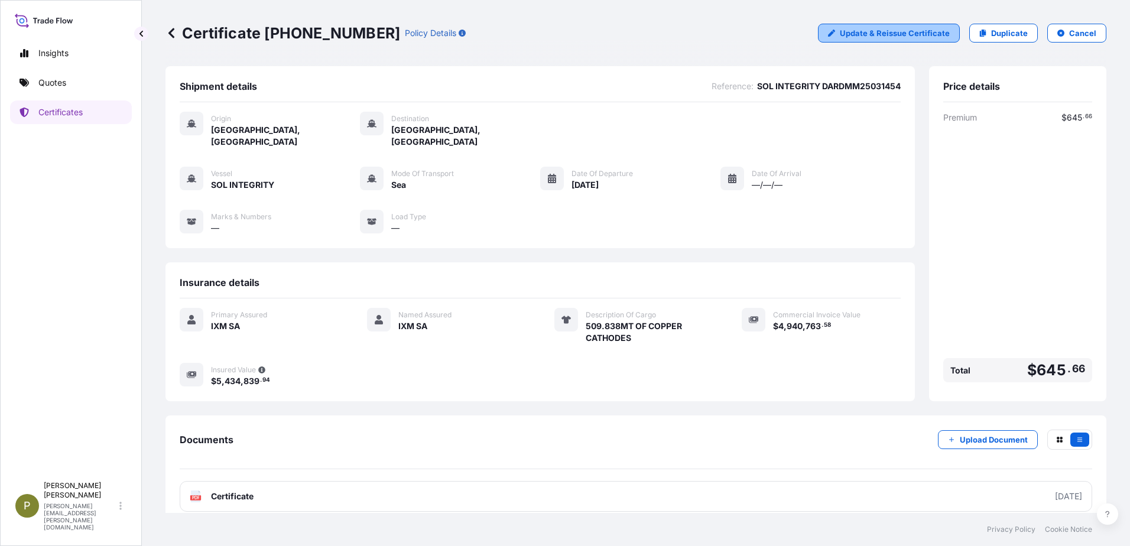
click at [866, 36] on p "Update & Reissue Certificate" at bounding box center [895, 33] width 110 height 12
select select "Sea"
select select "31846"
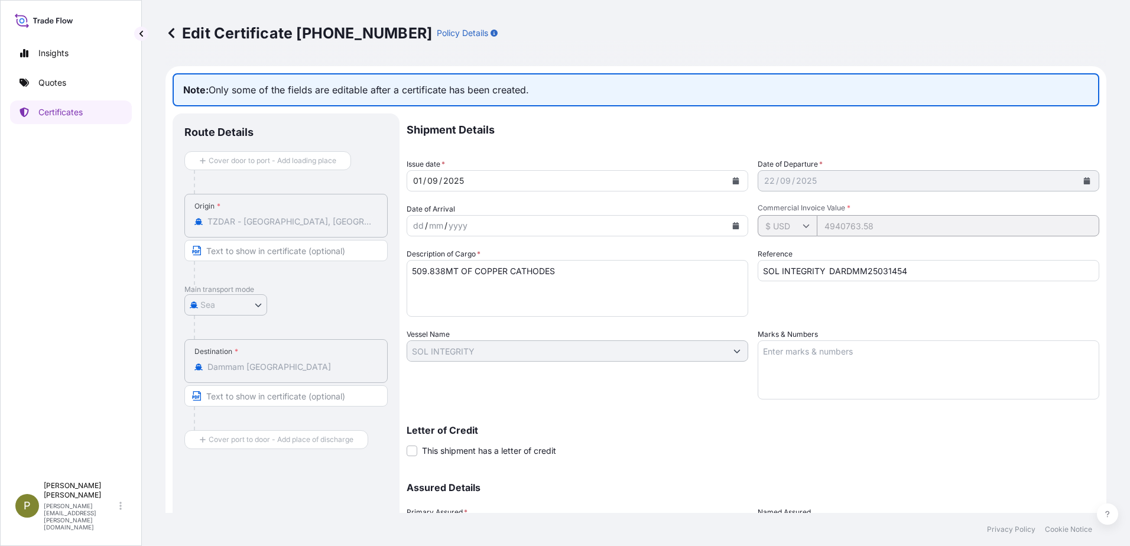
click at [617, 40] on div "Edit Certificate [PHONE_NUMBER] Policy Details" at bounding box center [635, 33] width 941 height 19
